Goal: Navigation & Orientation: Find specific page/section

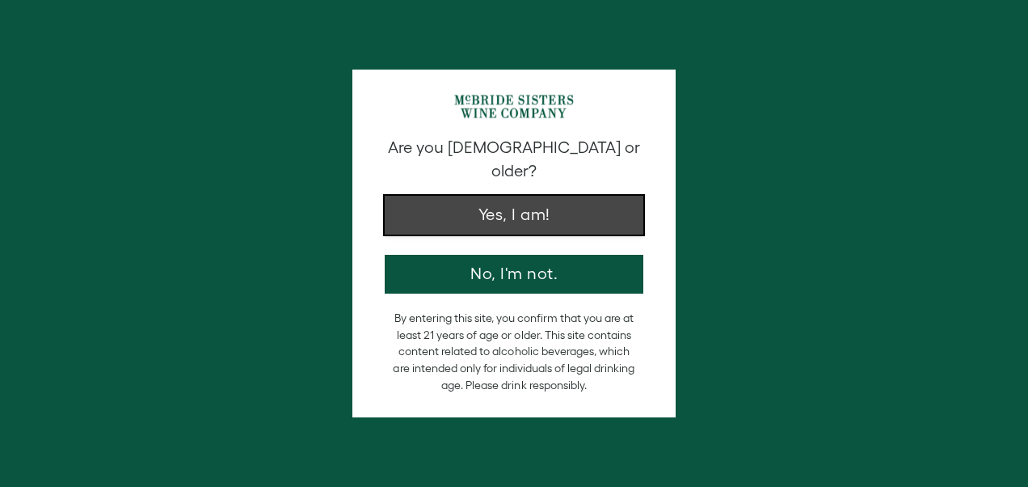
click at [519, 199] on button "Yes, I am!" at bounding box center [514, 215] width 259 height 39
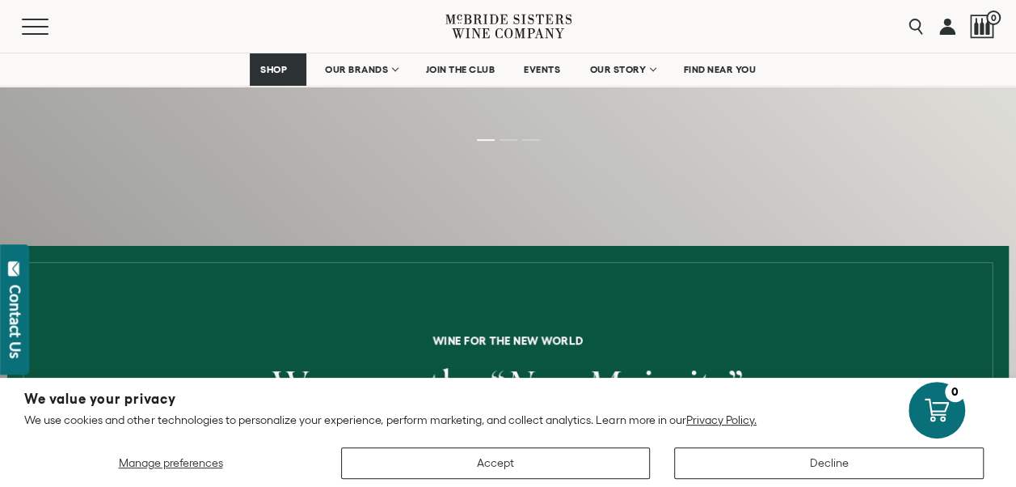
scroll to position [485, 0]
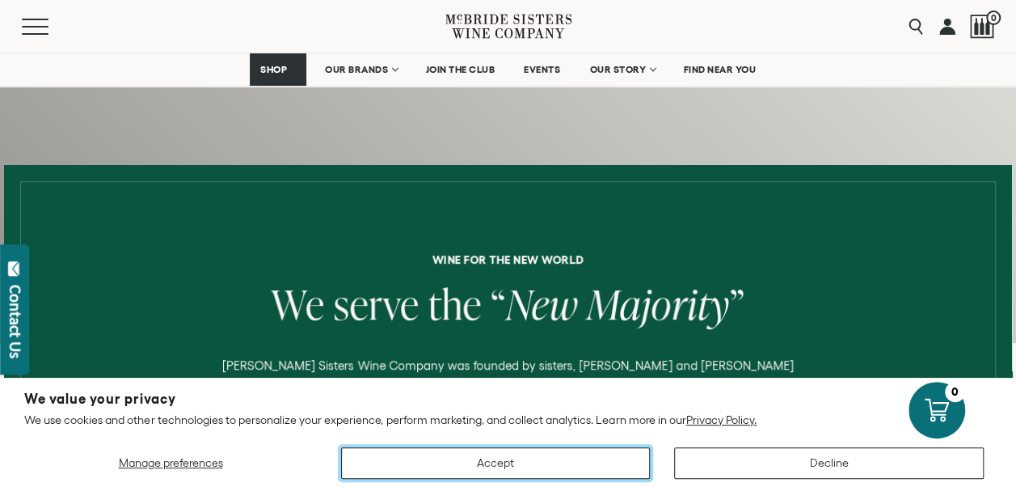
click at [514, 467] on button "Accept" at bounding box center [496, 463] width 310 height 32
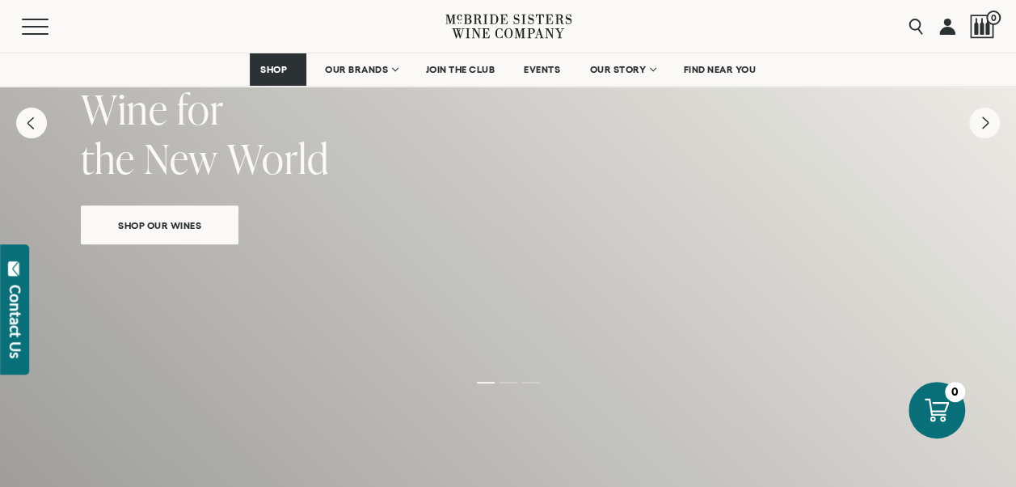
scroll to position [81, 0]
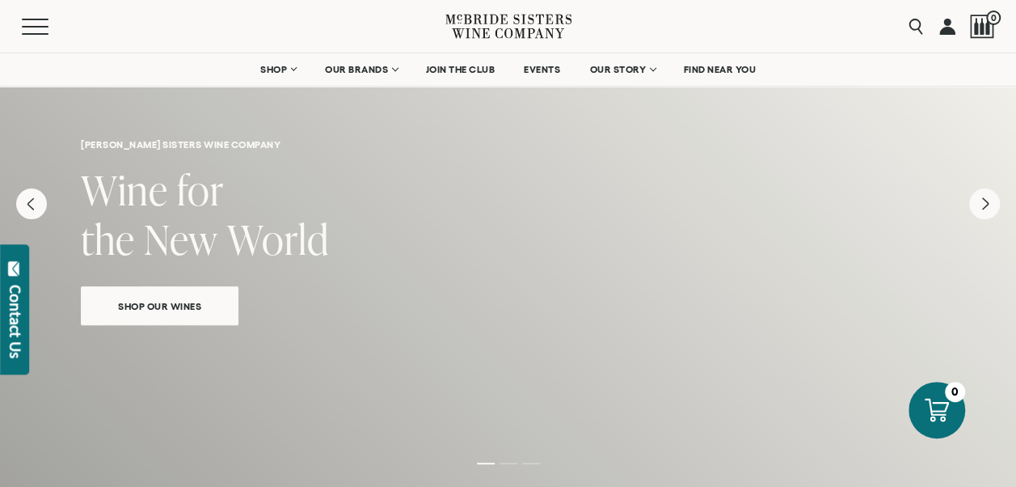
click at [164, 321] on div "Shop Our Wines" at bounding box center [160, 299] width 158 height 51
click at [158, 302] on span "Shop Our Wines" at bounding box center [160, 306] width 140 height 19
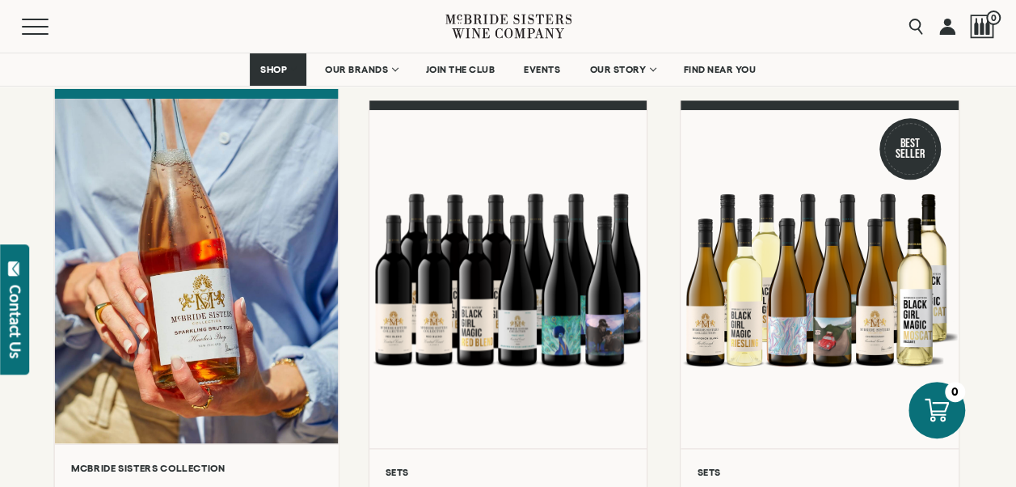
scroll to position [808, 0]
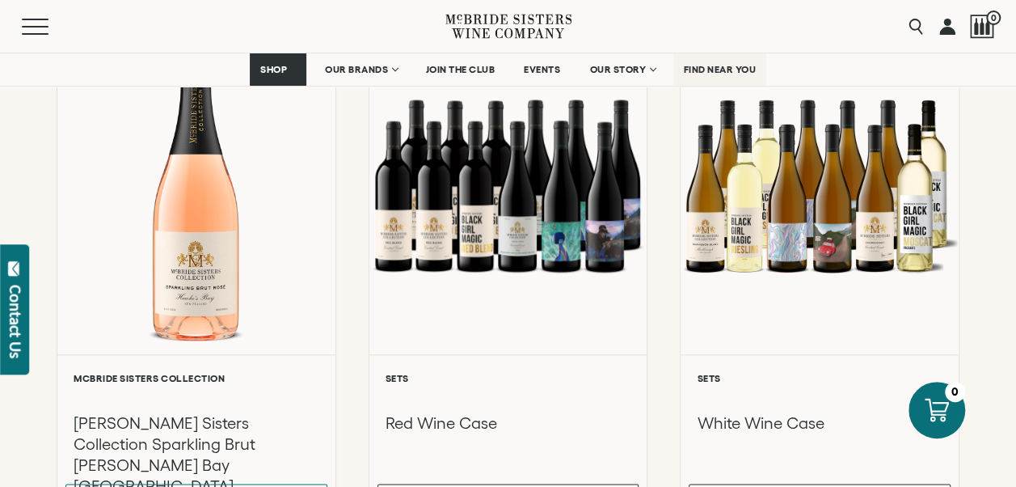
click at [719, 67] on span "FIND NEAR YOU" at bounding box center [720, 69] width 73 height 11
